Goal: Information Seeking & Learning: Learn about a topic

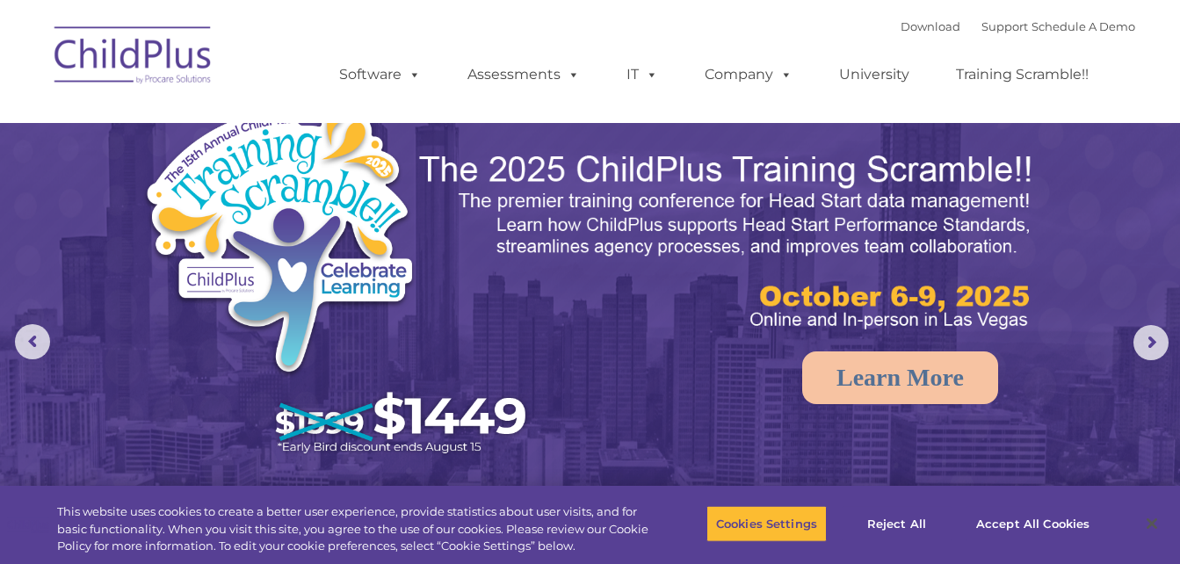
select select "MEDIUM"
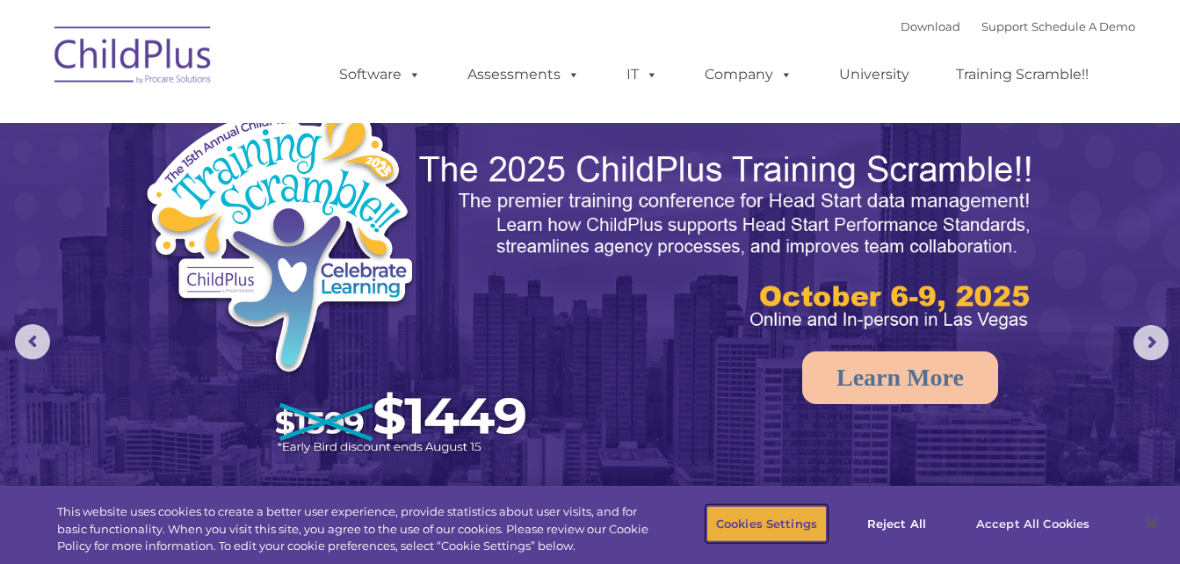
click at [774, 524] on button "Cookies Settings" at bounding box center [766, 523] width 120 height 37
click at [1025, 512] on button "Accept All Cookies" at bounding box center [1032, 523] width 133 height 37
click at [1027, 525] on button "Accept All Cookies" at bounding box center [1032, 523] width 133 height 37
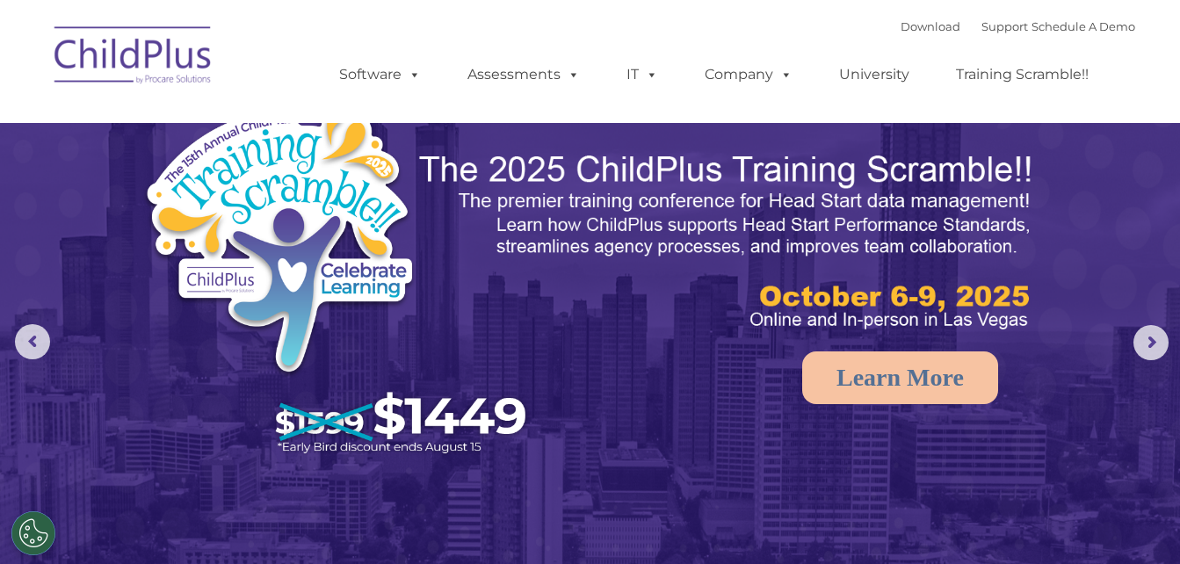
click at [1027, 525] on div at bounding box center [590, 282] width 1180 height 564
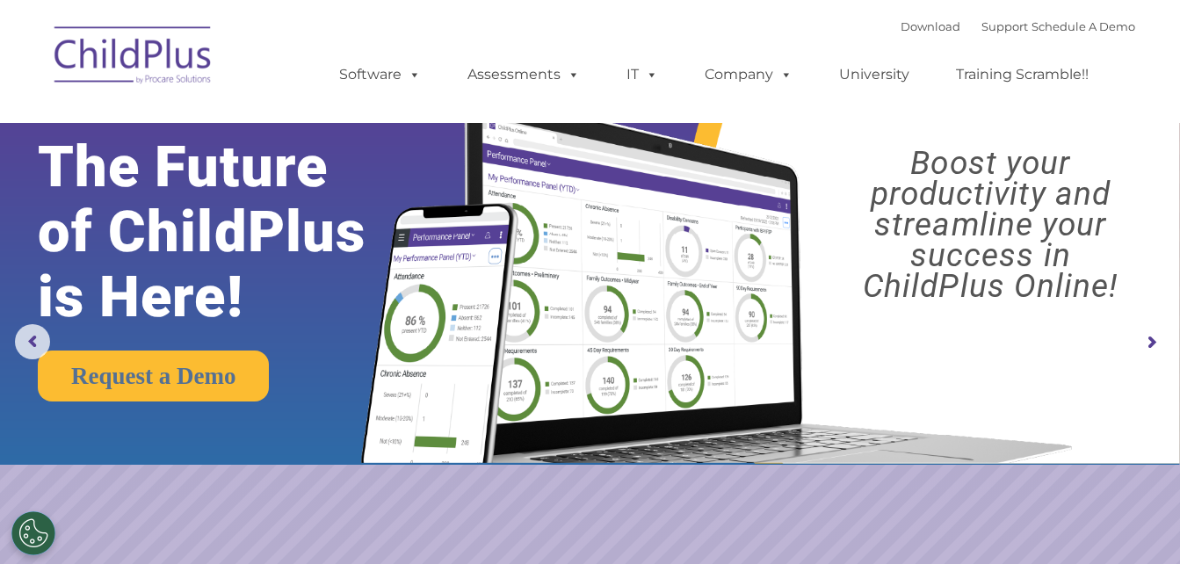
click at [957, 11] on nav "Download Support | Schedule A Demo  MENU MENU Software ChildPlus: The original…" at bounding box center [590, 61] width 1180 height 123
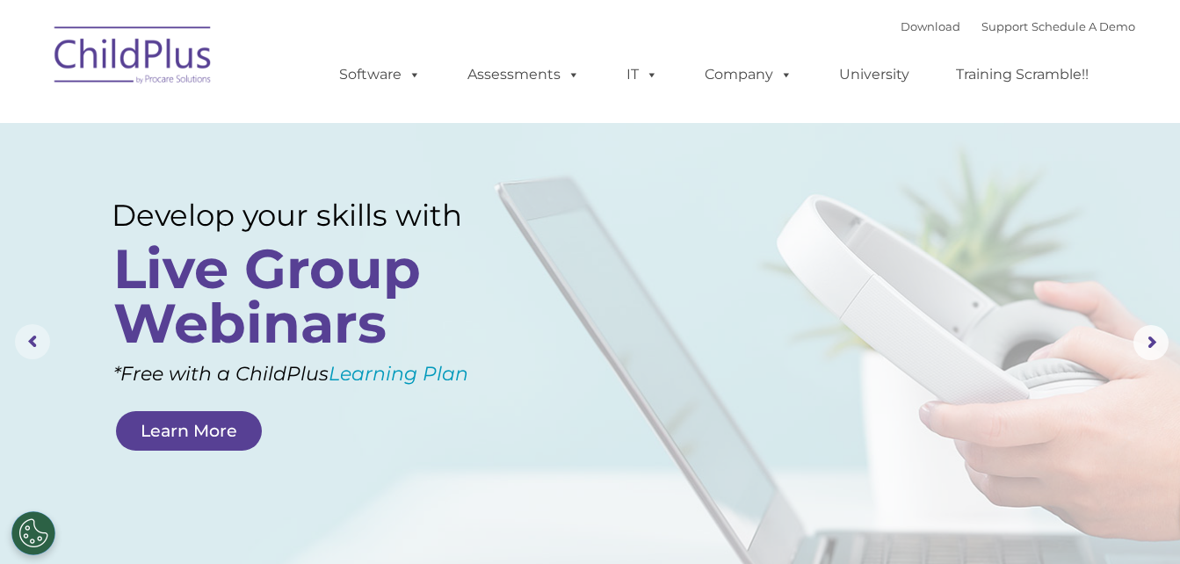
click at [41, 338] on rs-arrow at bounding box center [32, 341] width 35 height 35
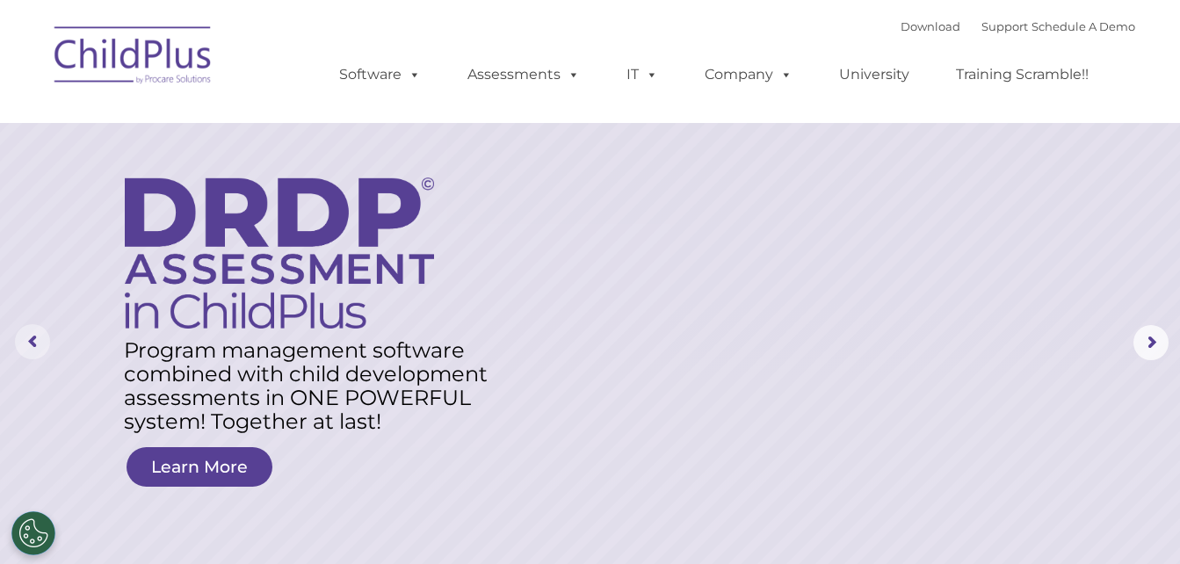
click at [41, 338] on rs-arrow at bounding box center [32, 341] width 35 height 35
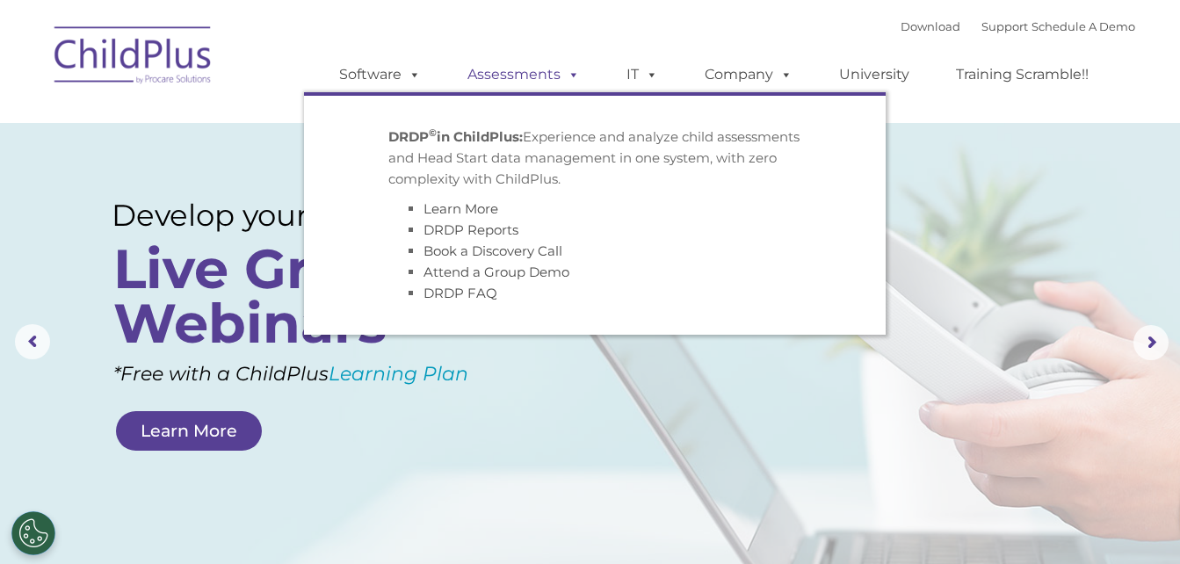
click at [551, 70] on link "Assessments" at bounding box center [524, 74] width 148 height 35
